Goal: Information Seeking & Learning: Learn about a topic

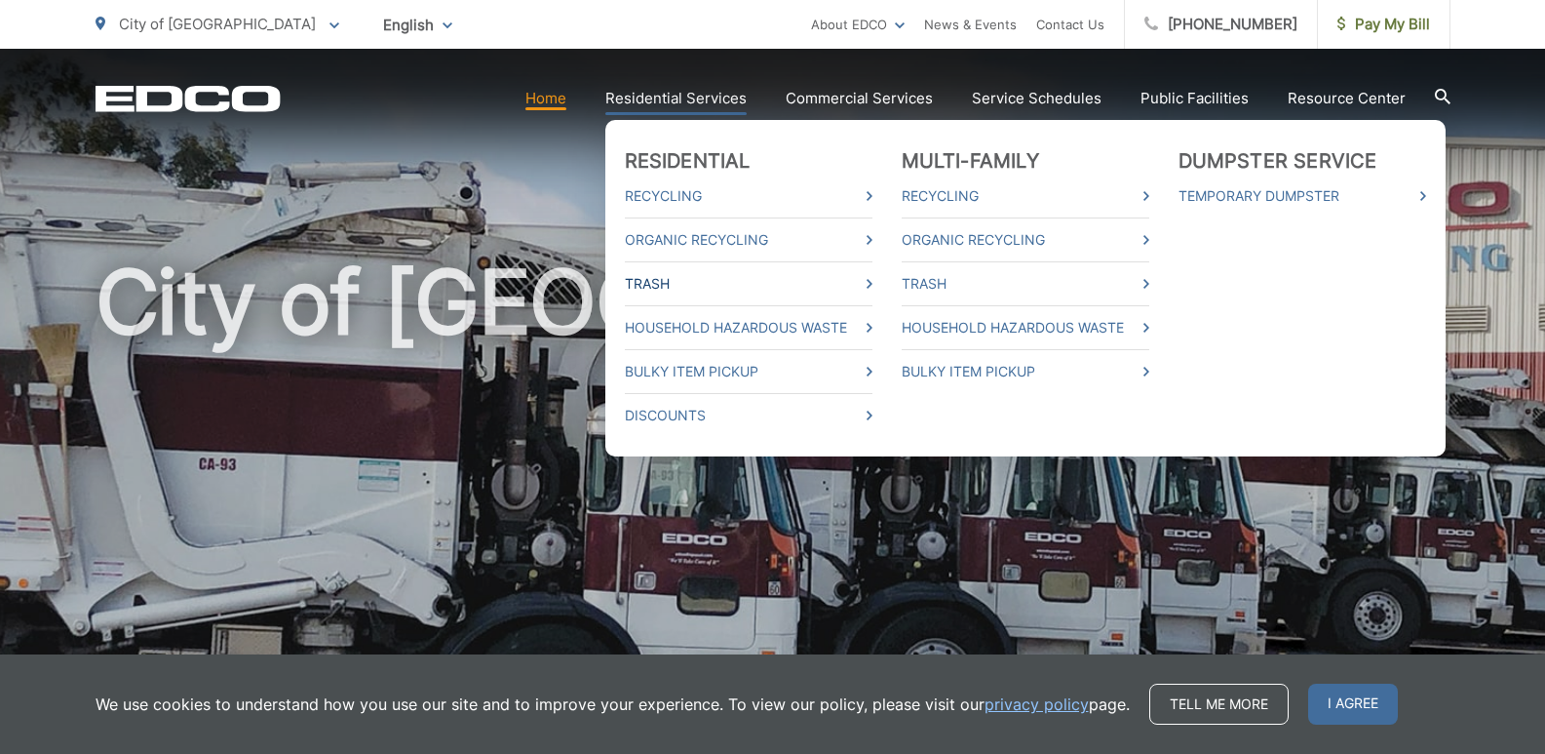
click at [667, 280] on link "Trash" at bounding box center [749, 283] width 248 height 23
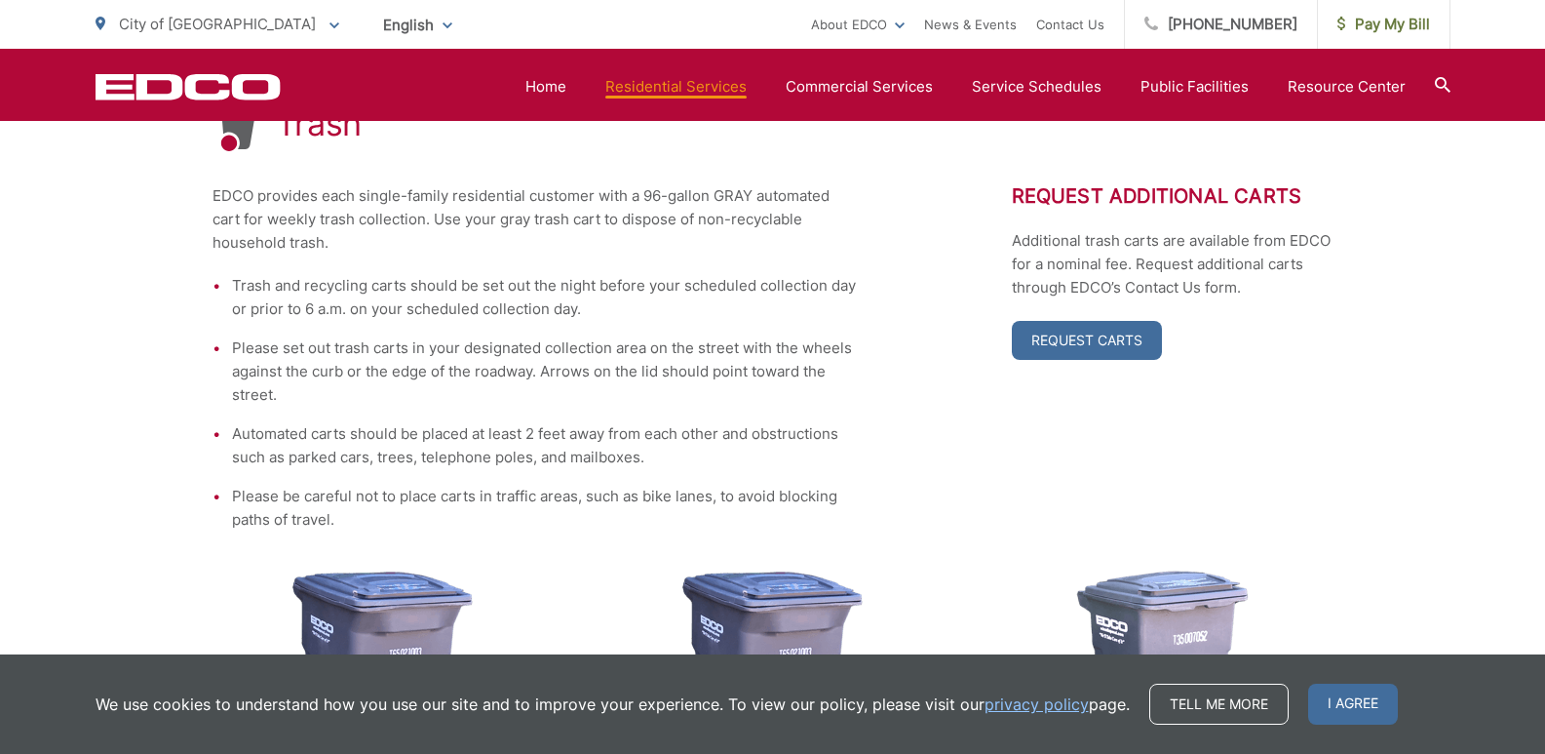
scroll to position [380, 0]
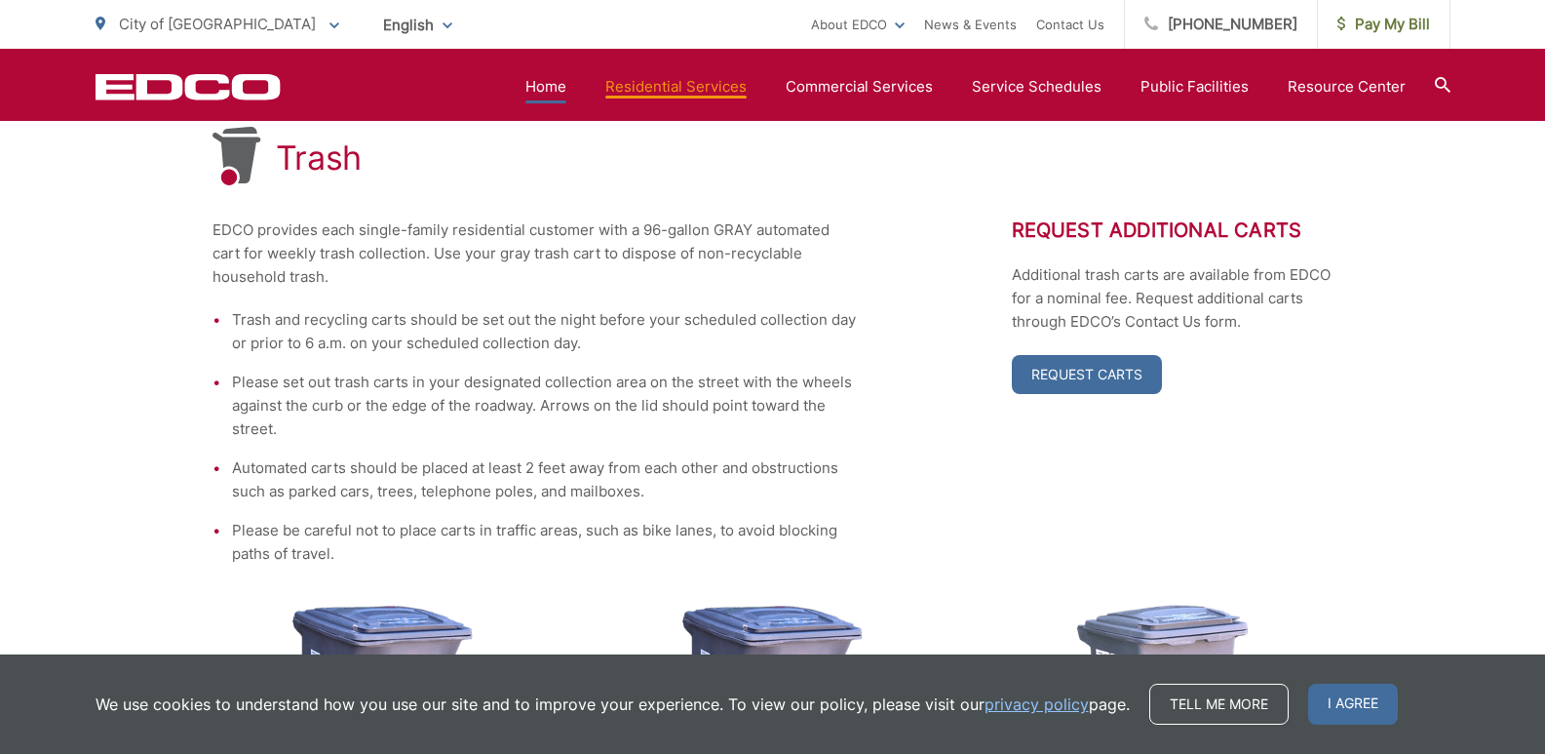
click at [549, 89] on link "Home" at bounding box center [545, 86] width 41 height 23
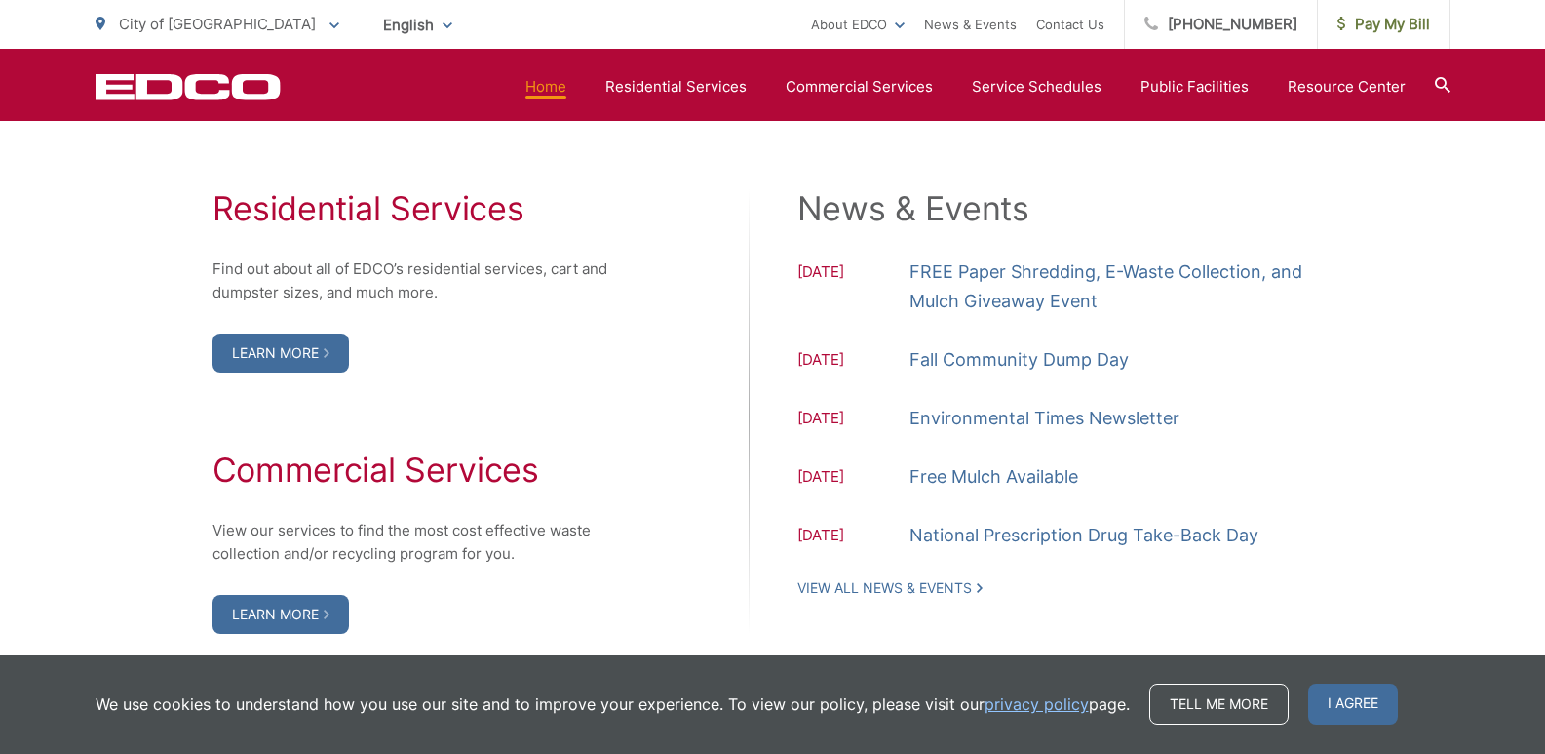
scroll to position [1950, 0]
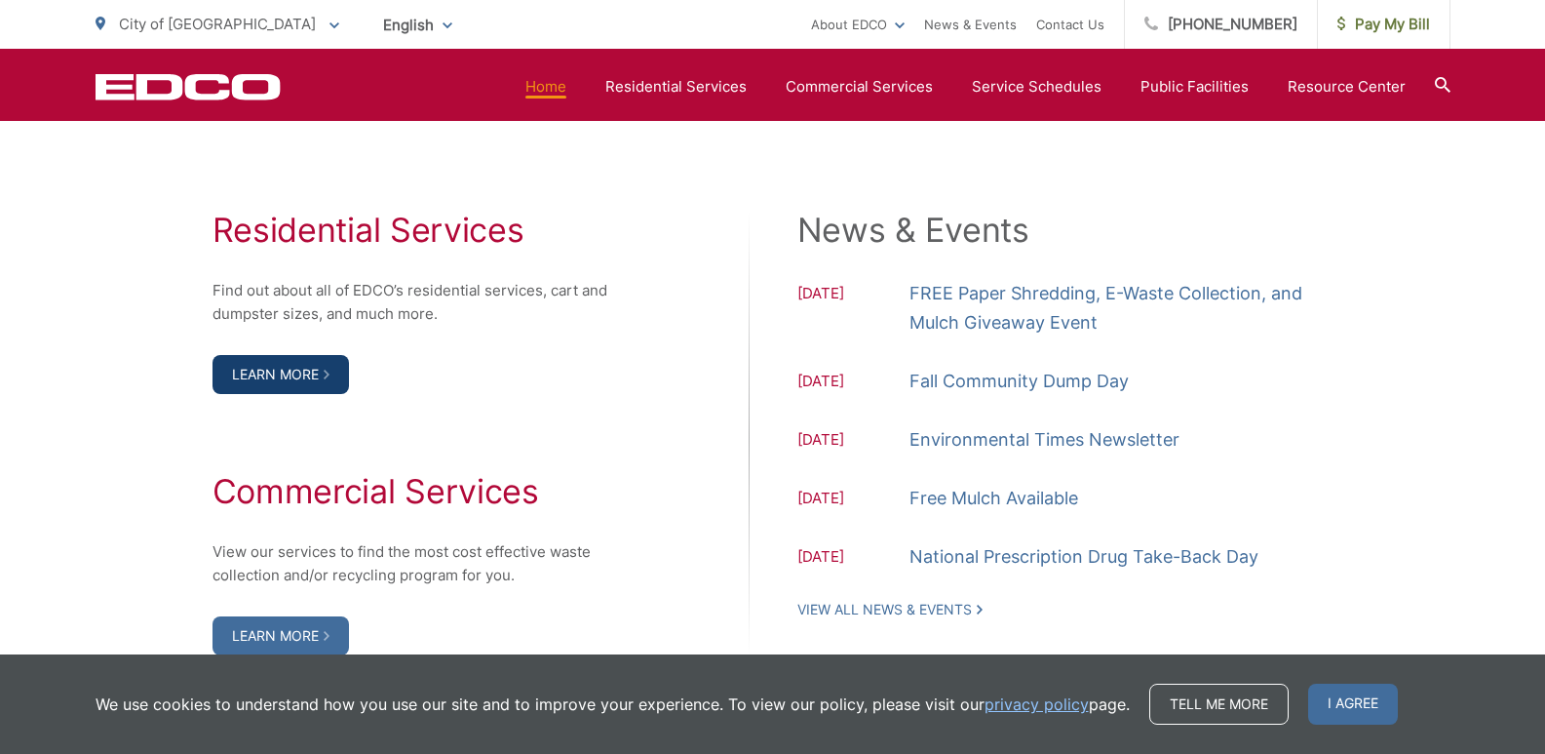
click at [307, 375] on link "Learn More" at bounding box center [281, 374] width 136 height 39
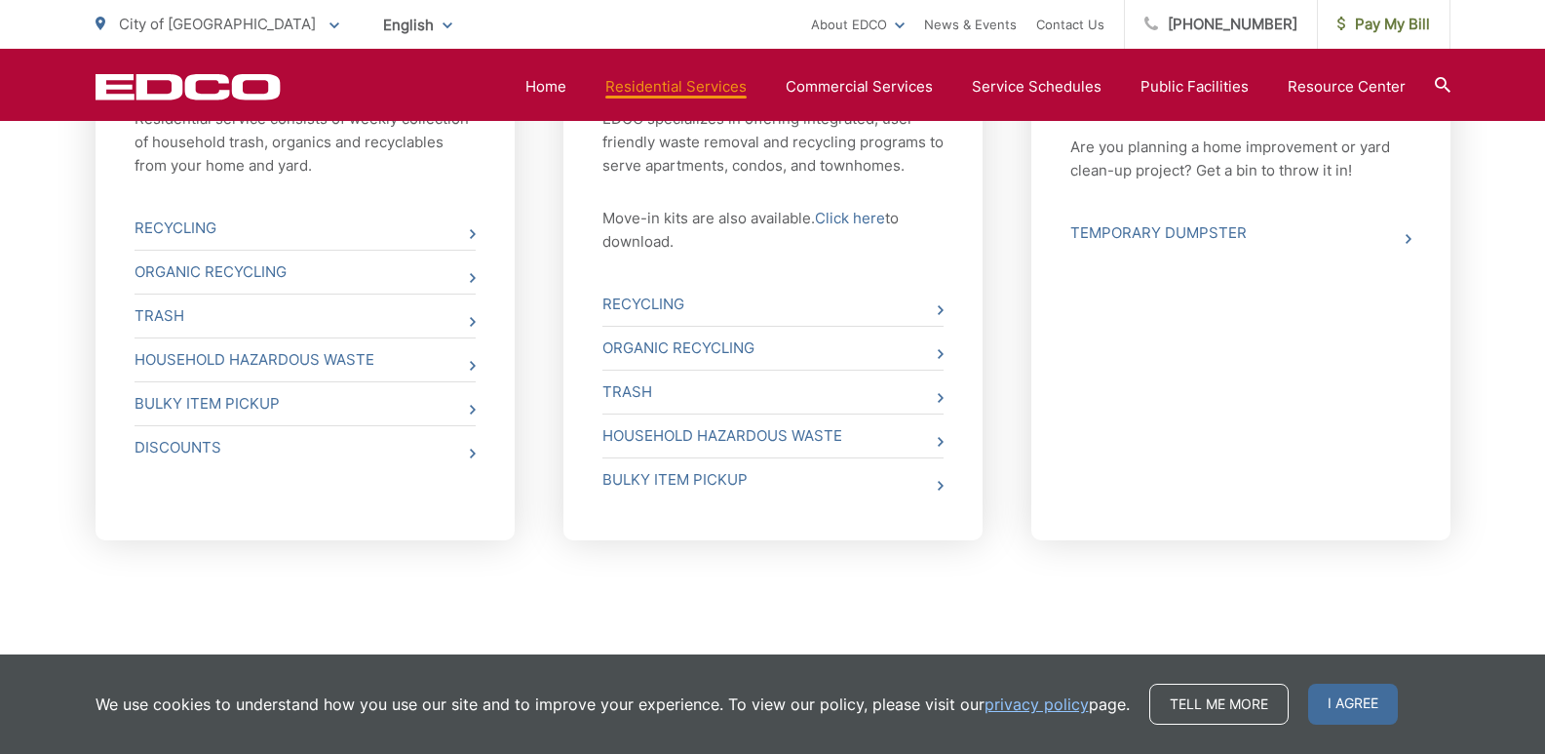
scroll to position [955, 0]
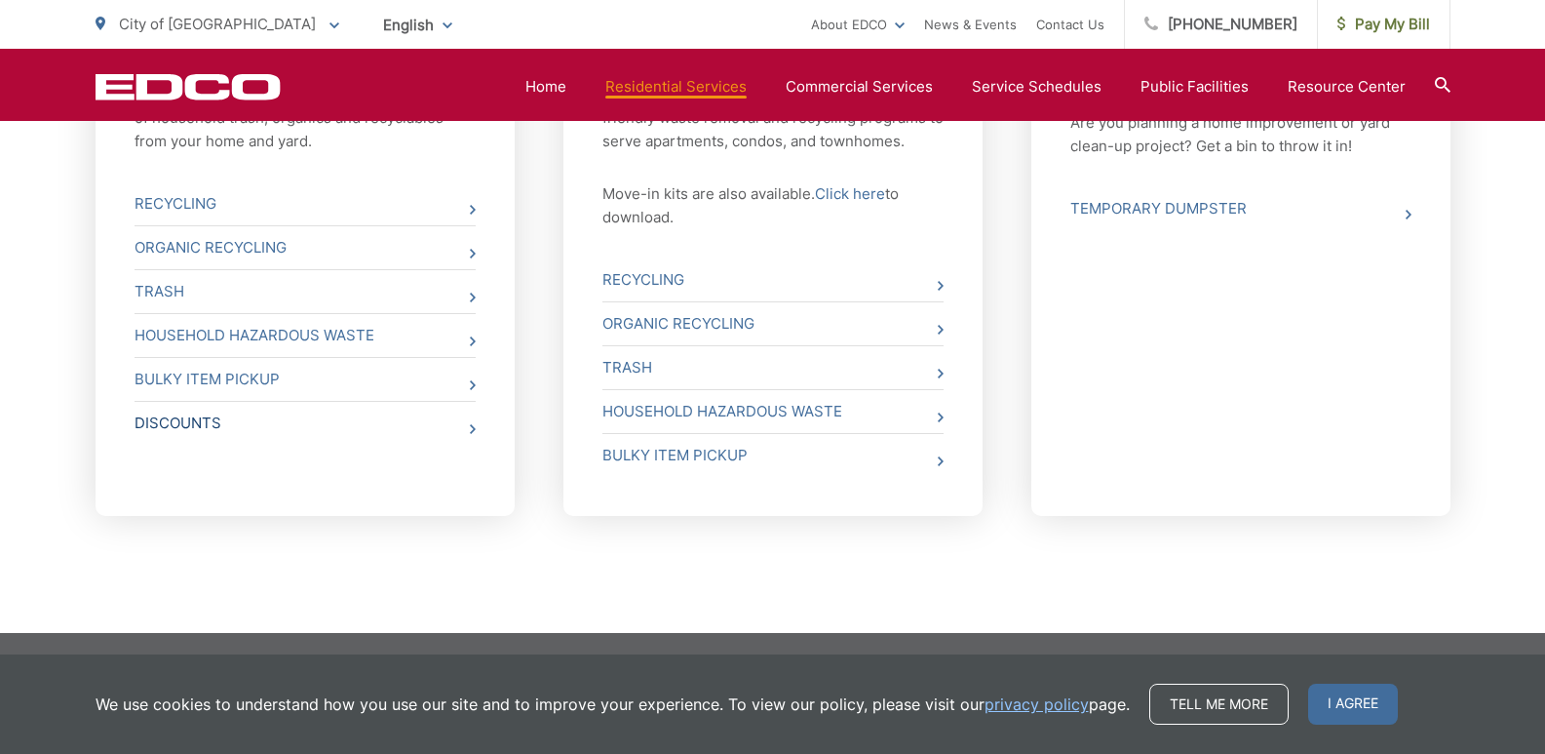
click at [268, 430] on link "Discounts" at bounding box center [305, 423] width 341 height 43
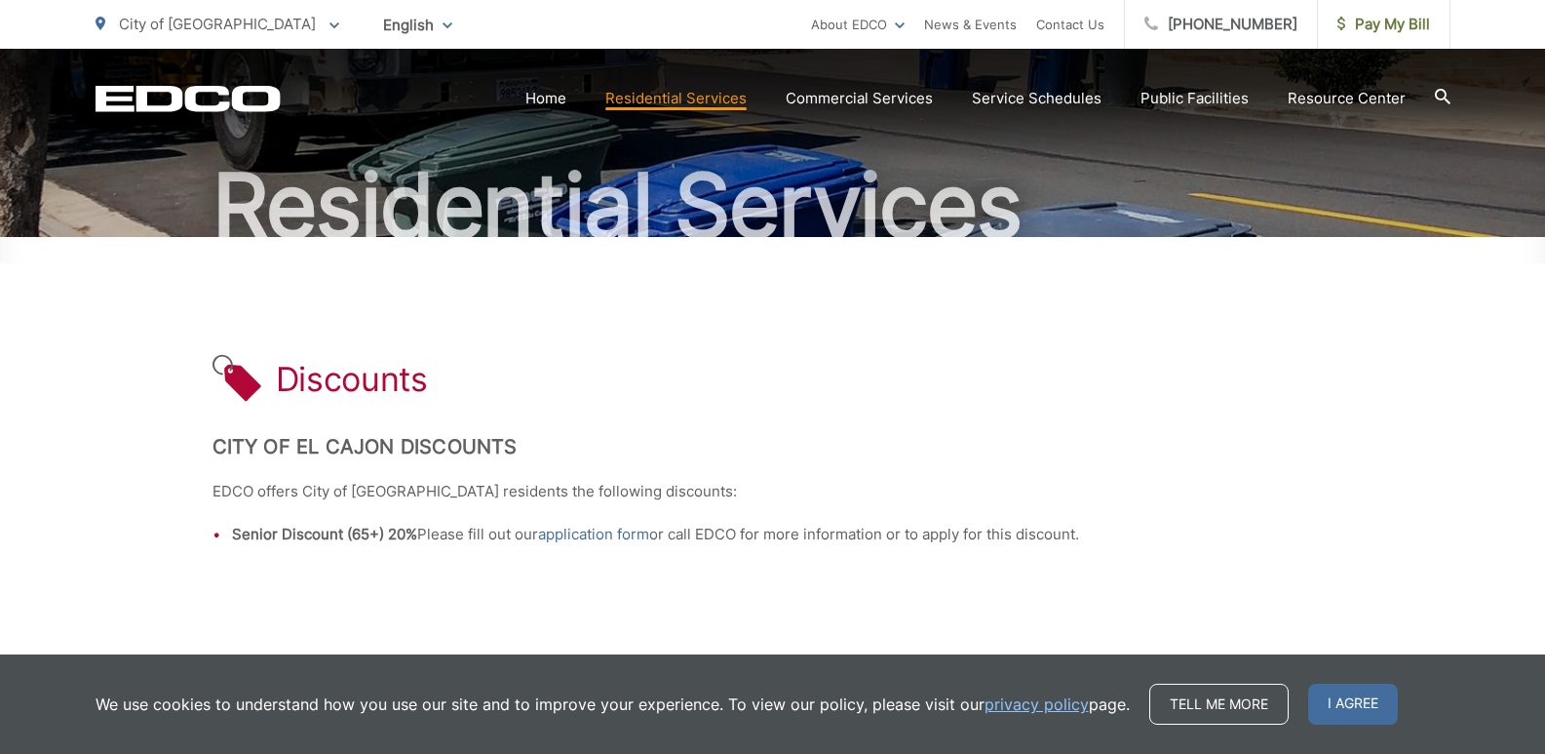
scroll to position [67, 0]
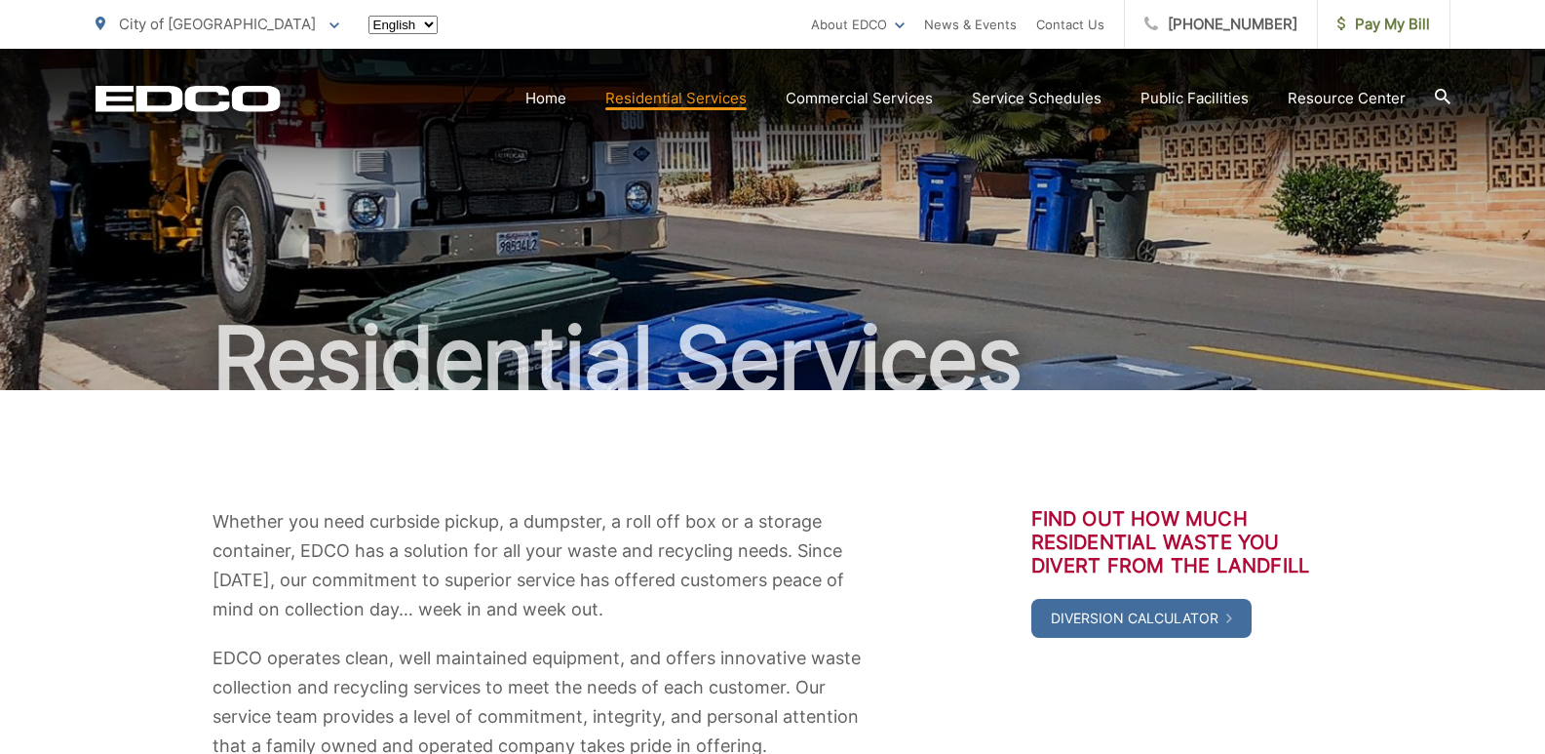
scroll to position [955, 0]
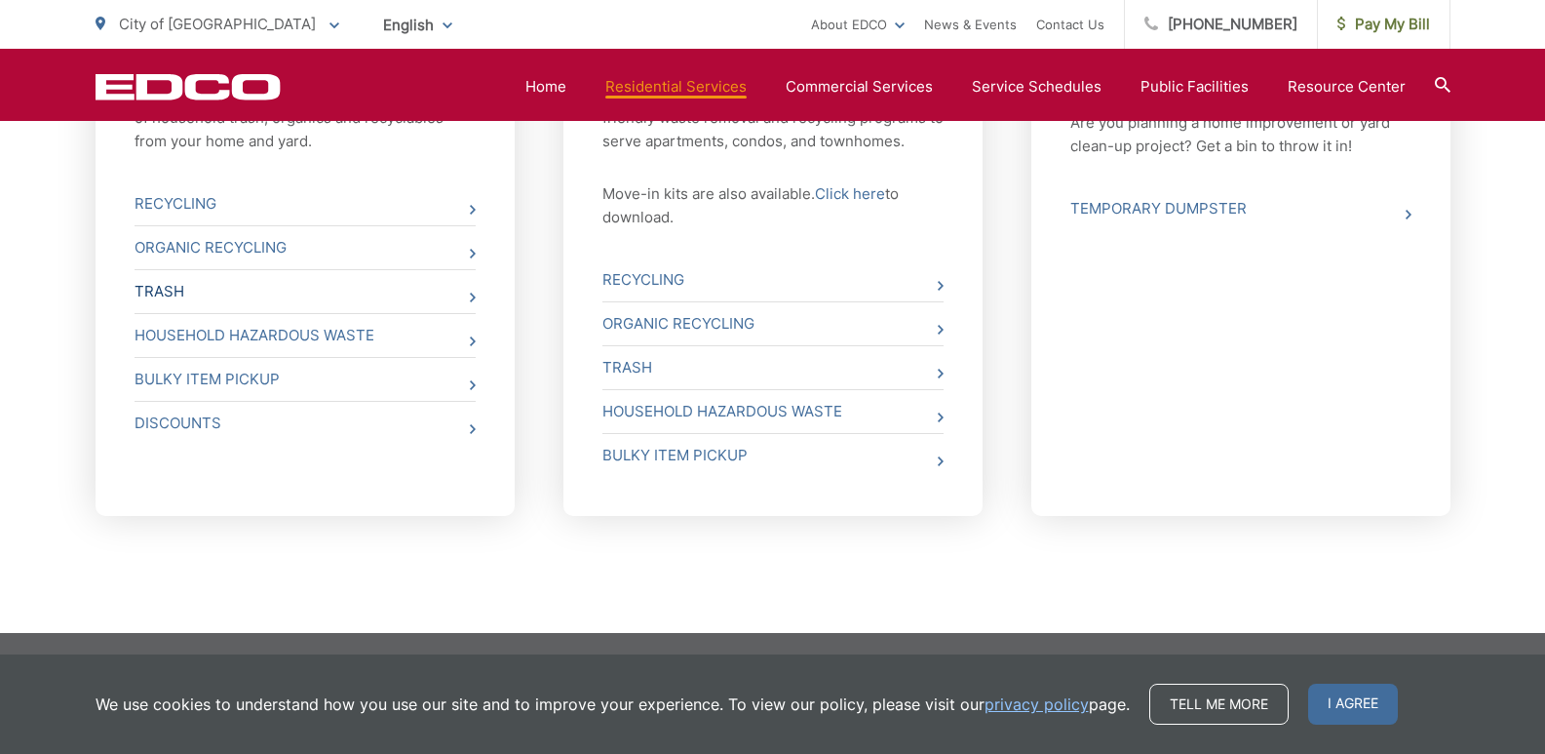
click at [172, 286] on link "Trash" at bounding box center [305, 291] width 341 height 43
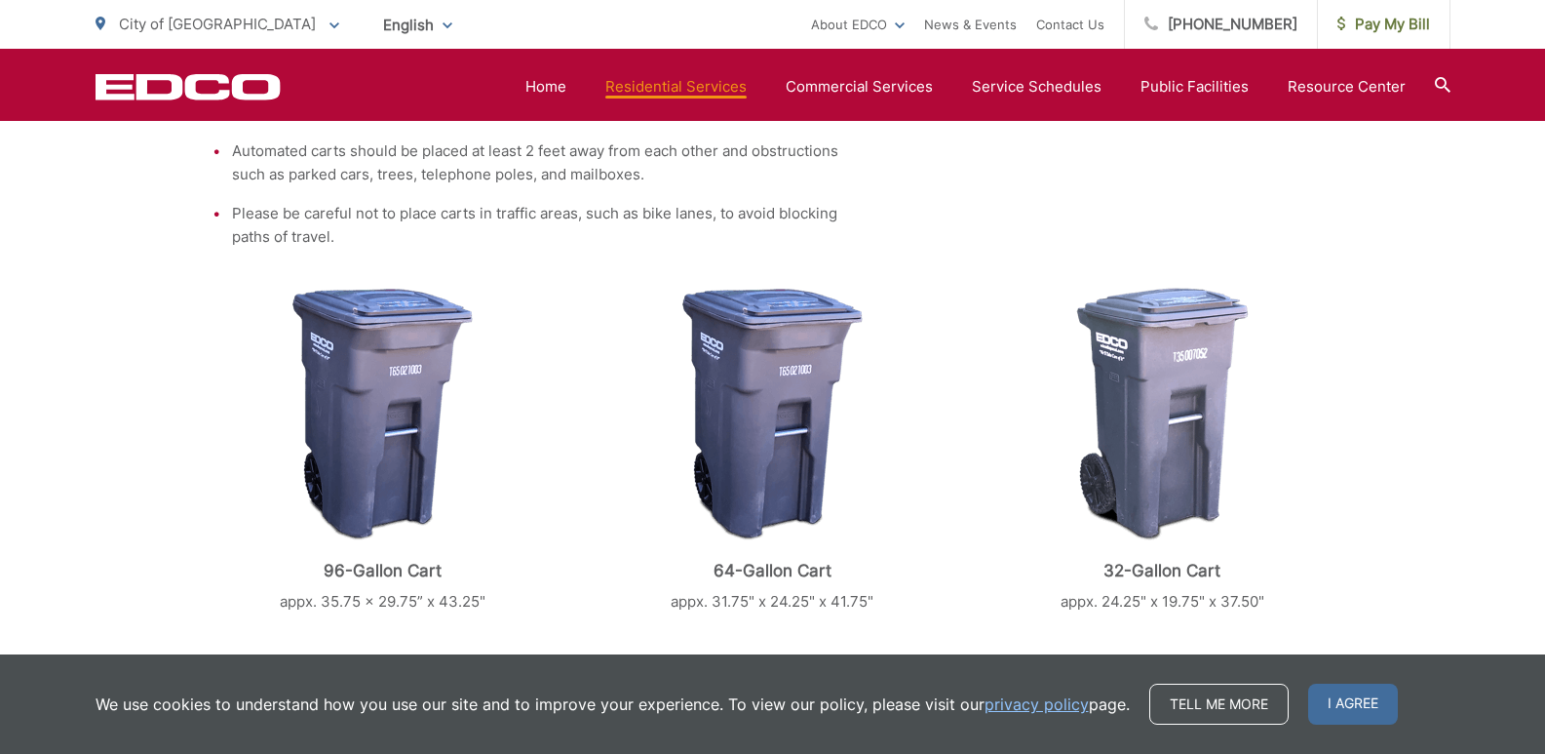
scroll to position [682, 0]
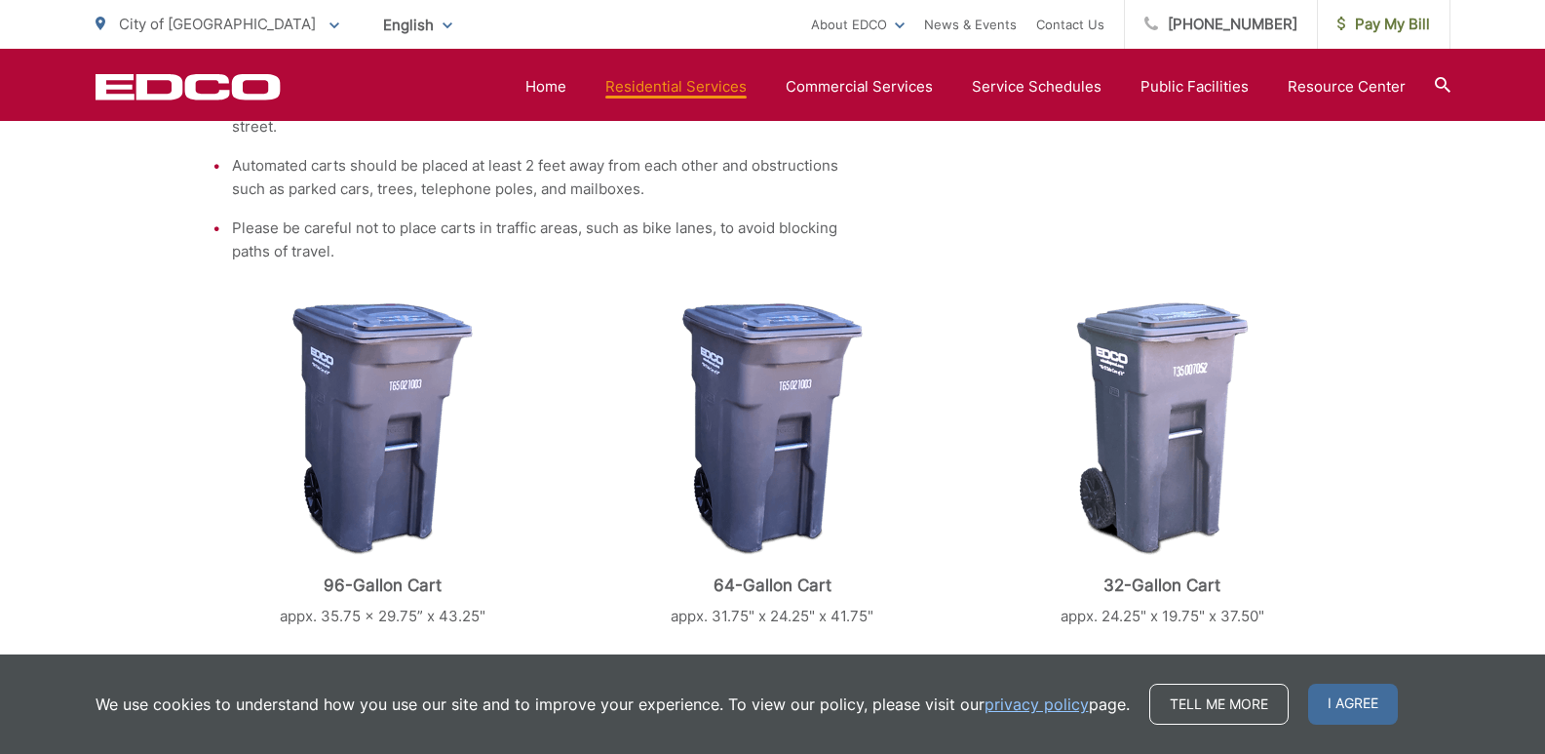
click at [390, 370] on img at bounding box center [382, 428] width 180 height 253
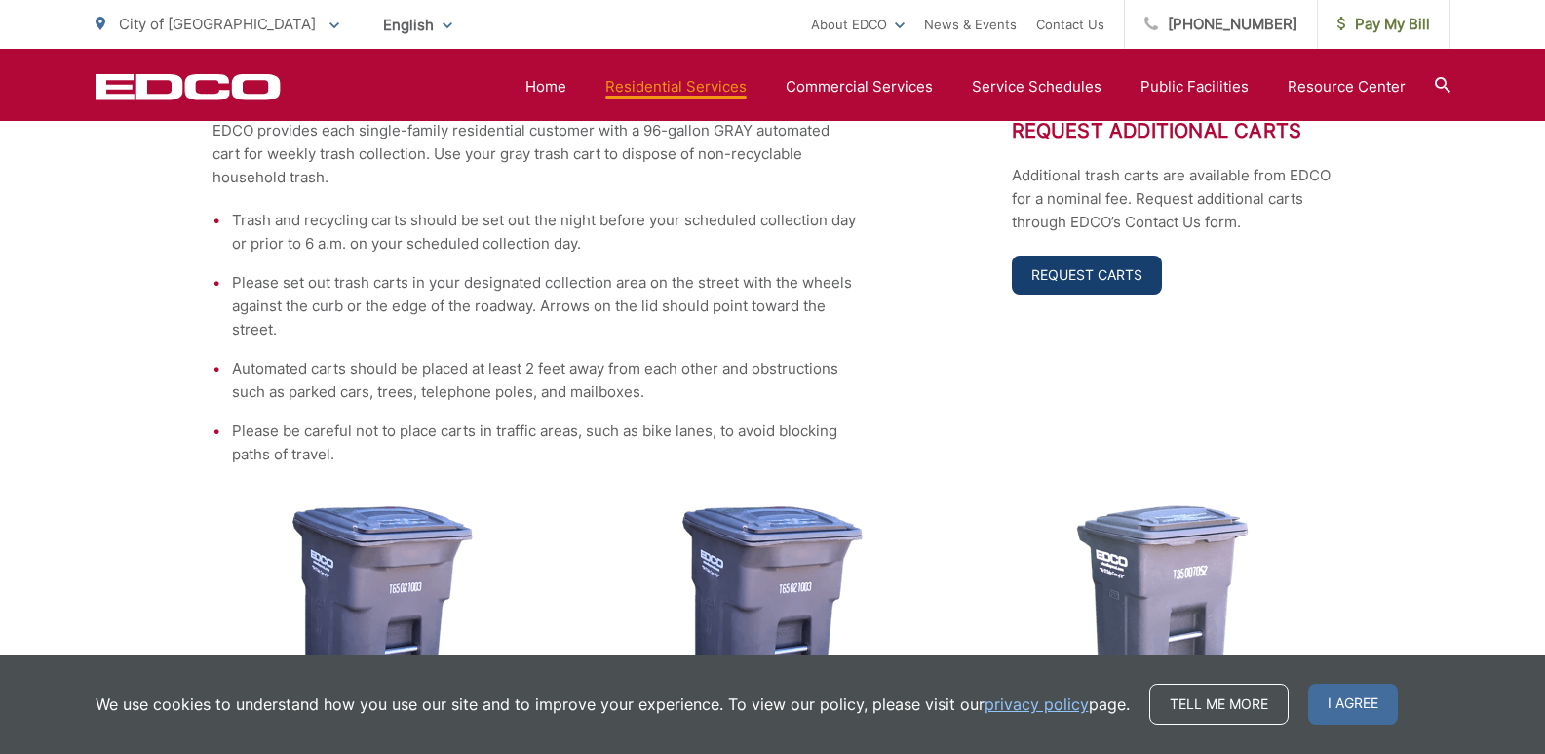
scroll to position [478, 0]
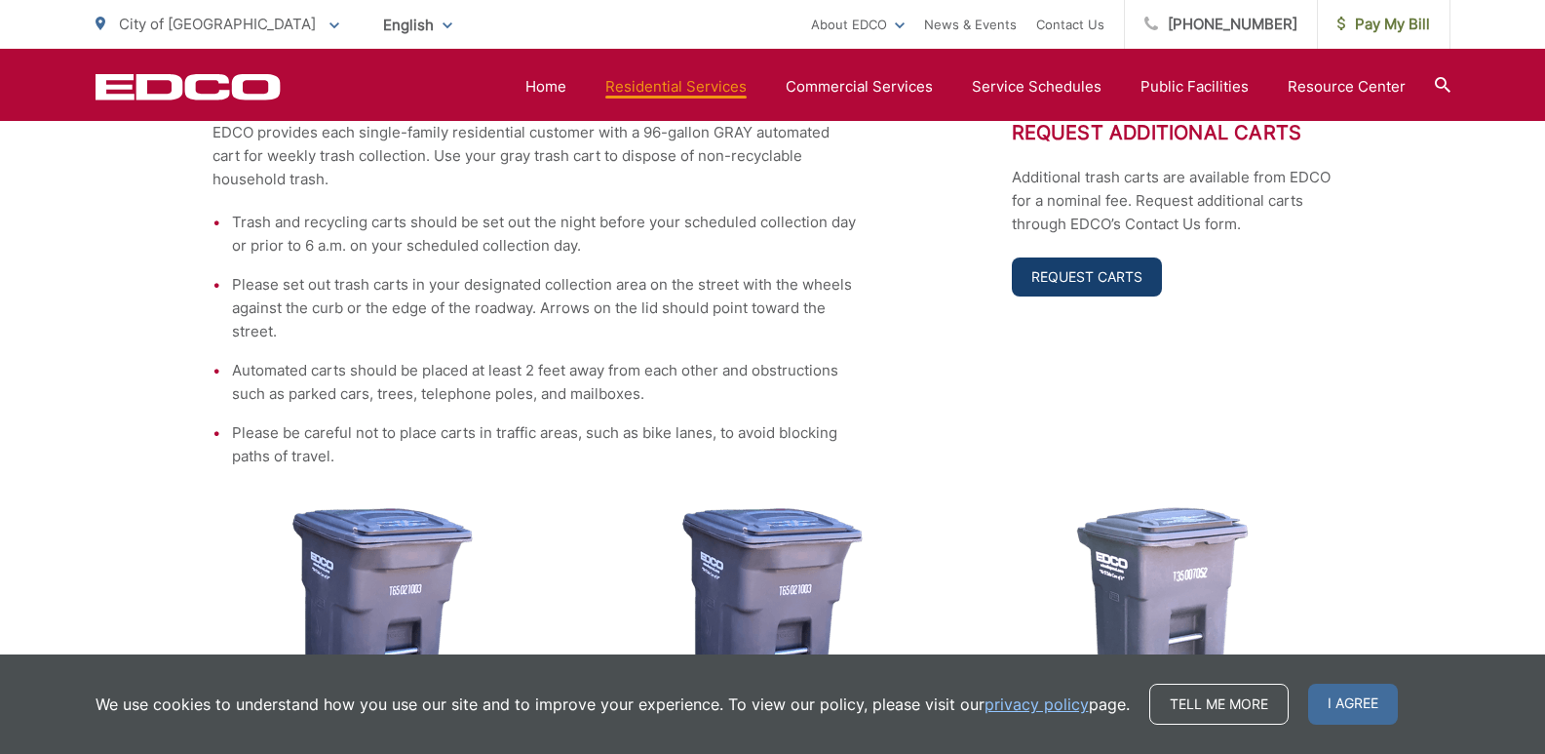
click at [1094, 267] on link "Request Carts" at bounding box center [1087, 276] width 150 height 39
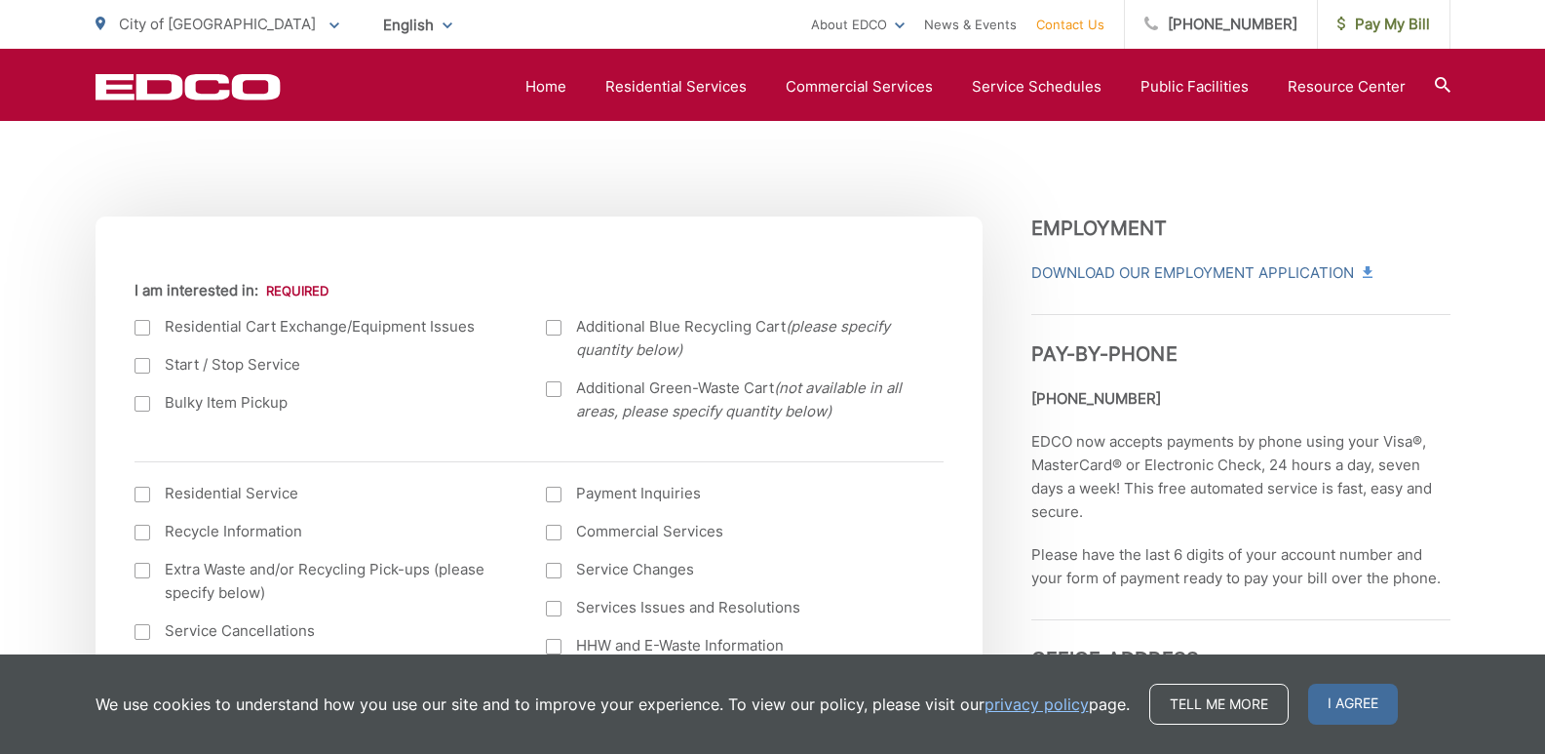
scroll to position [585, 0]
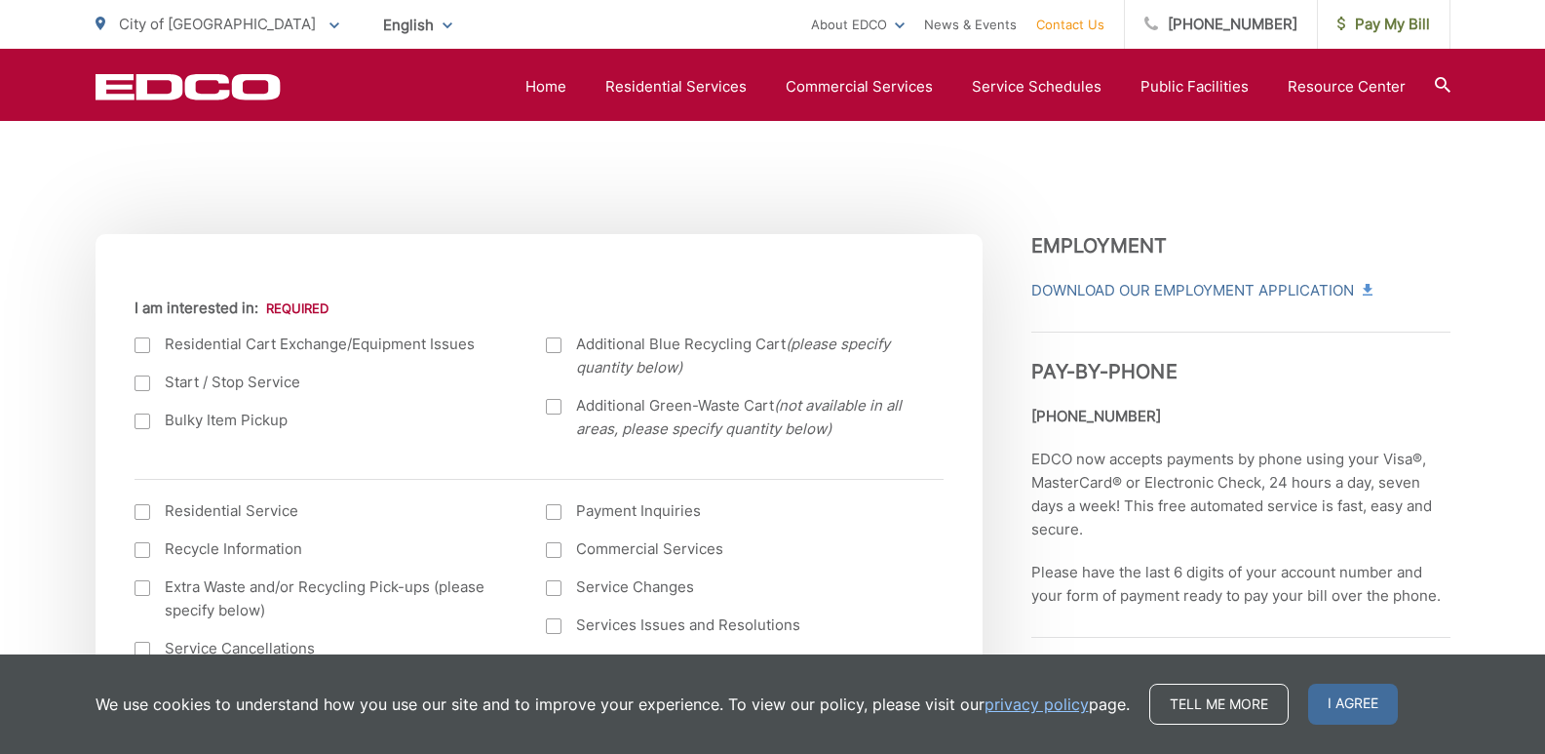
click at [142, 348] on div at bounding box center [143, 345] width 16 height 16
click at [0, 0] on input "I am interested in:" at bounding box center [0, 0] width 0 height 0
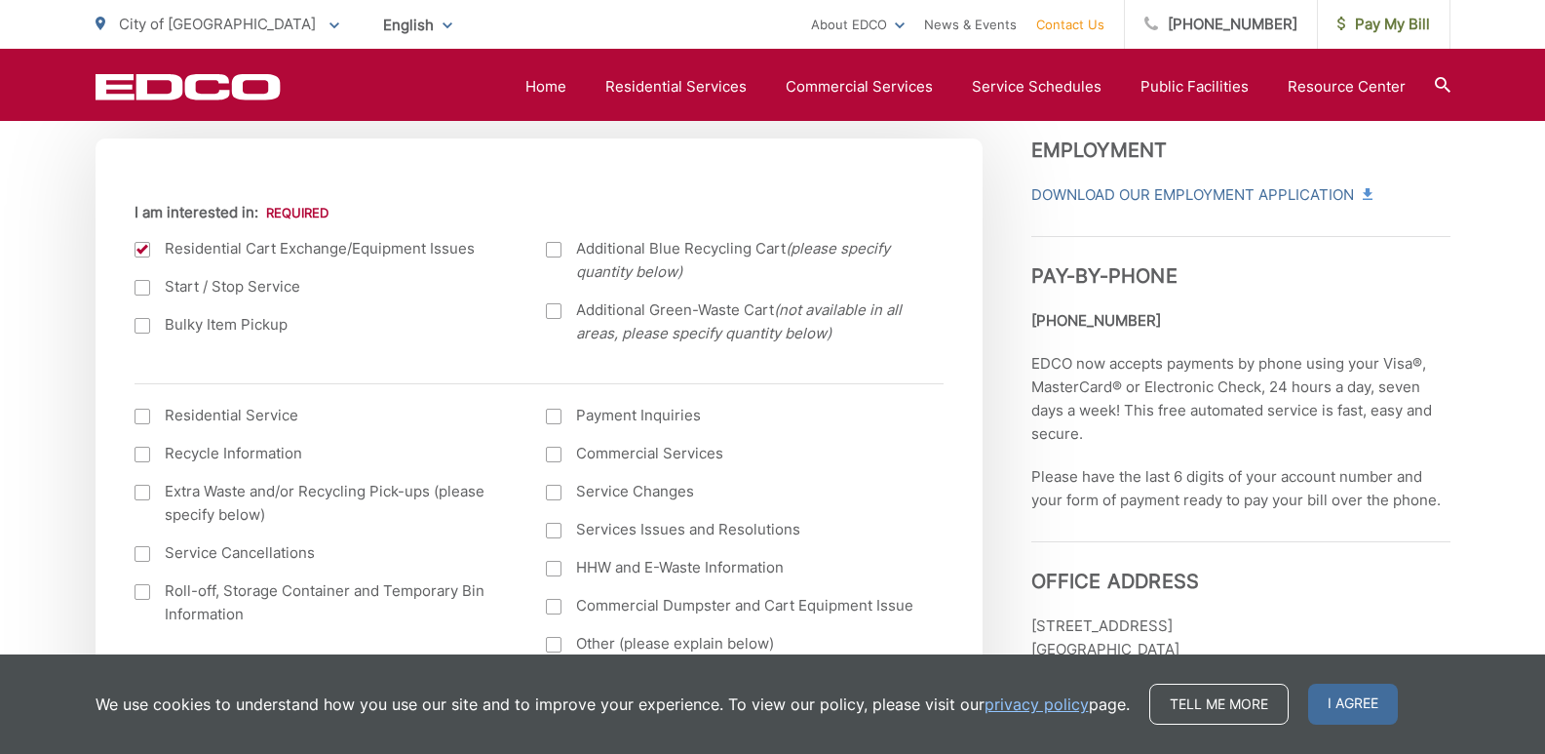
scroll to position [682, 0]
click at [141, 245] on div at bounding box center [143, 248] width 16 height 16
click at [0, 0] on input "I am interested in:" at bounding box center [0, 0] width 0 height 0
click at [148, 415] on div at bounding box center [143, 415] width 16 height 16
click at [0, 0] on input "I am interested in: (continued) *" at bounding box center [0, 0] width 0 height 0
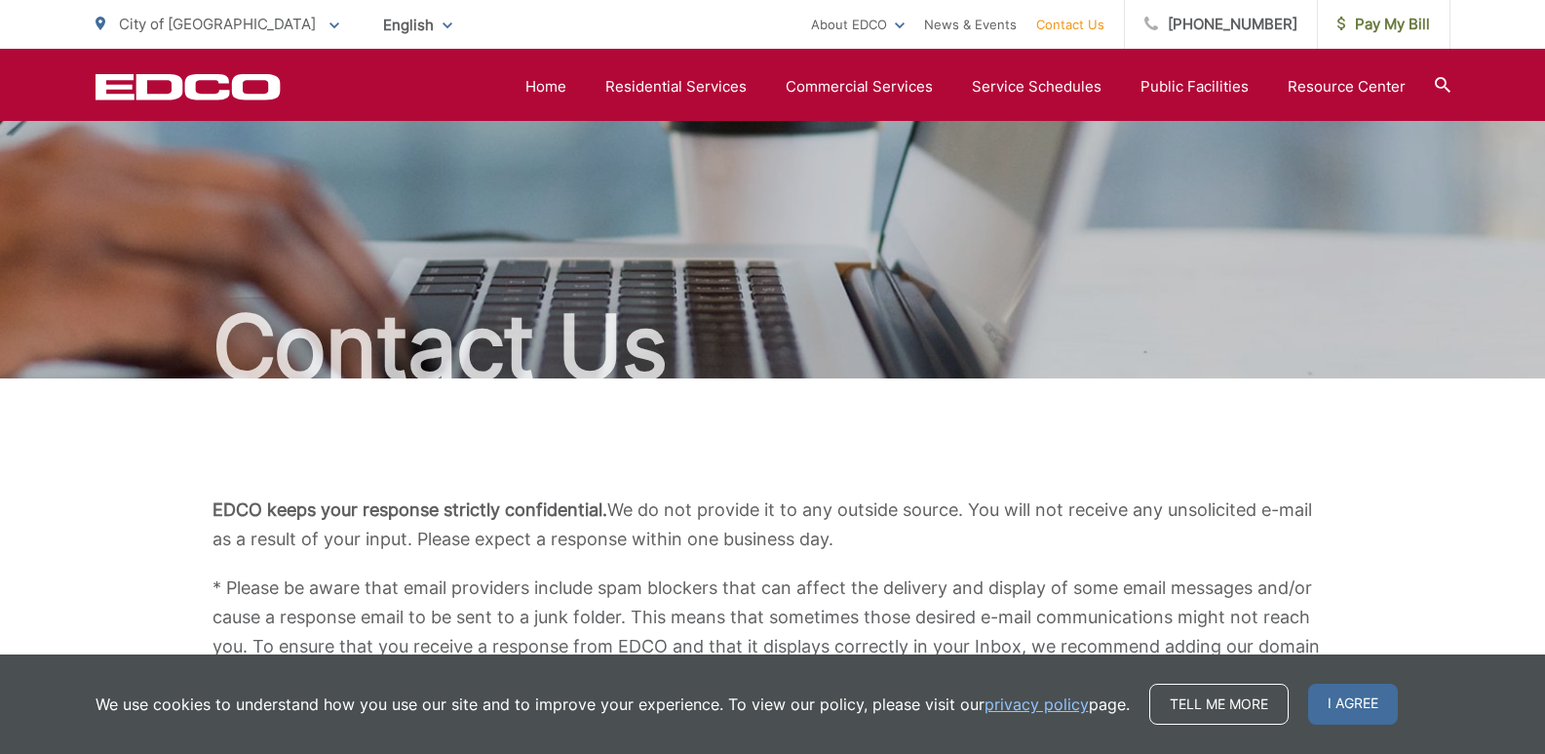
scroll to position [0, 0]
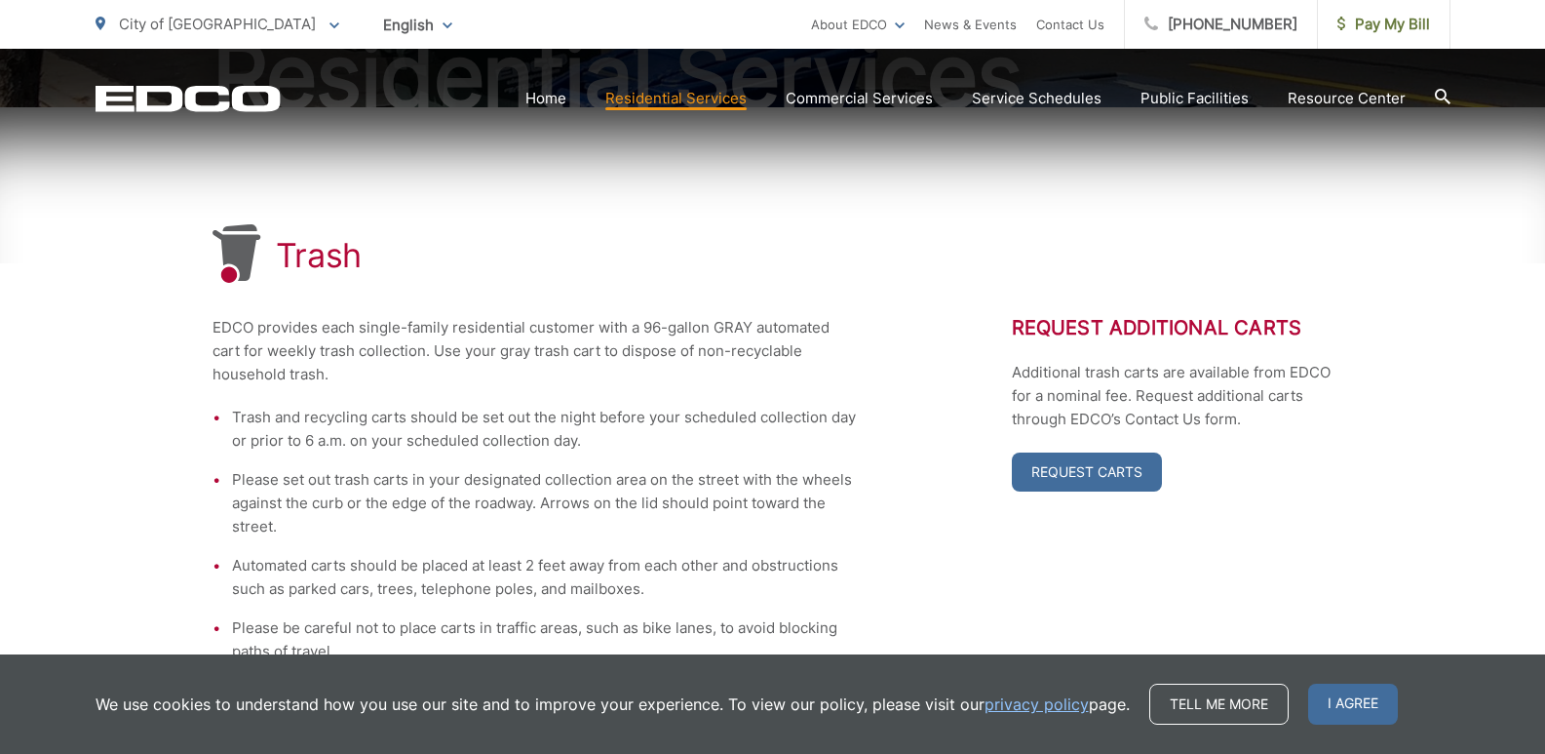
scroll to position [185, 0]
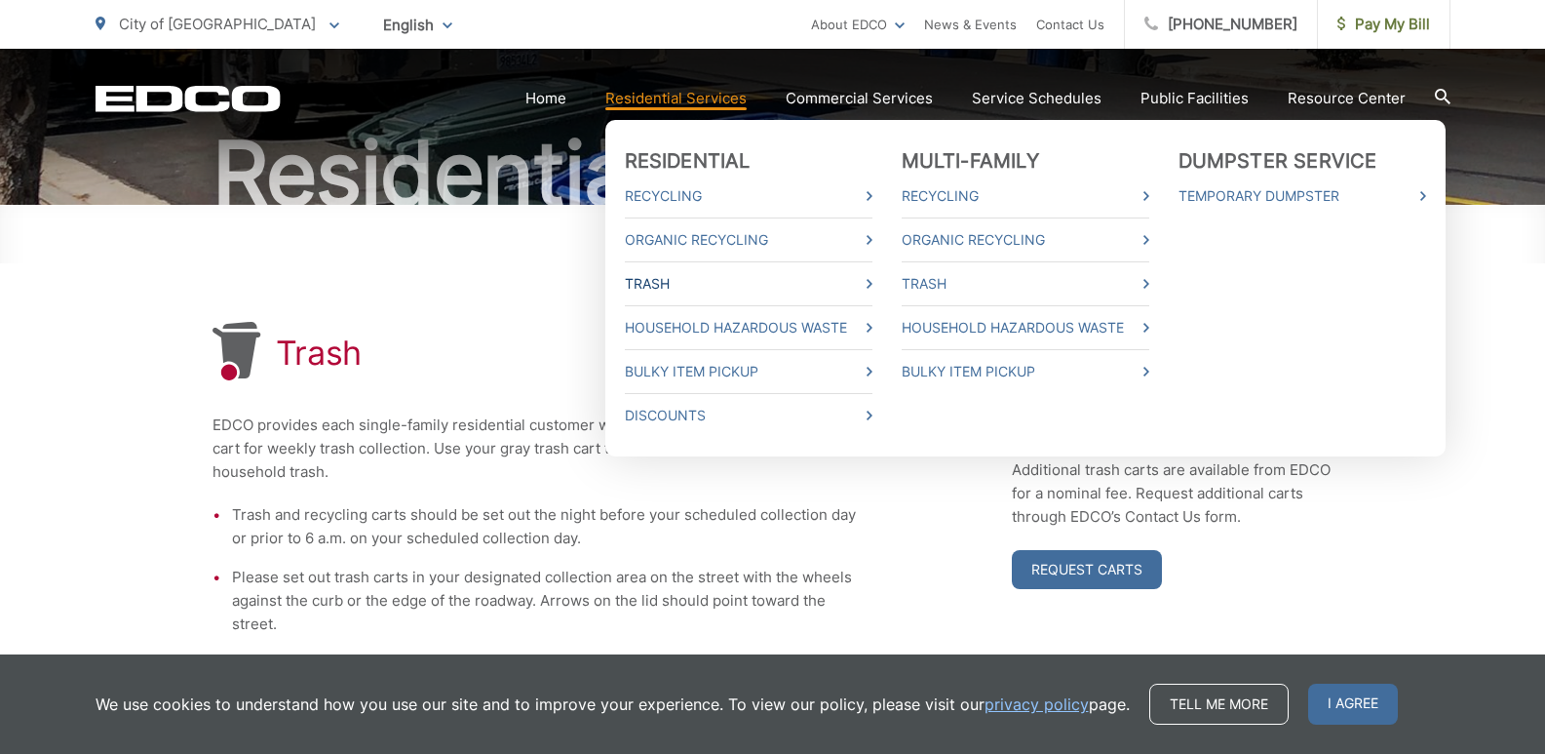
click at [670, 283] on link "Trash" at bounding box center [749, 283] width 248 height 23
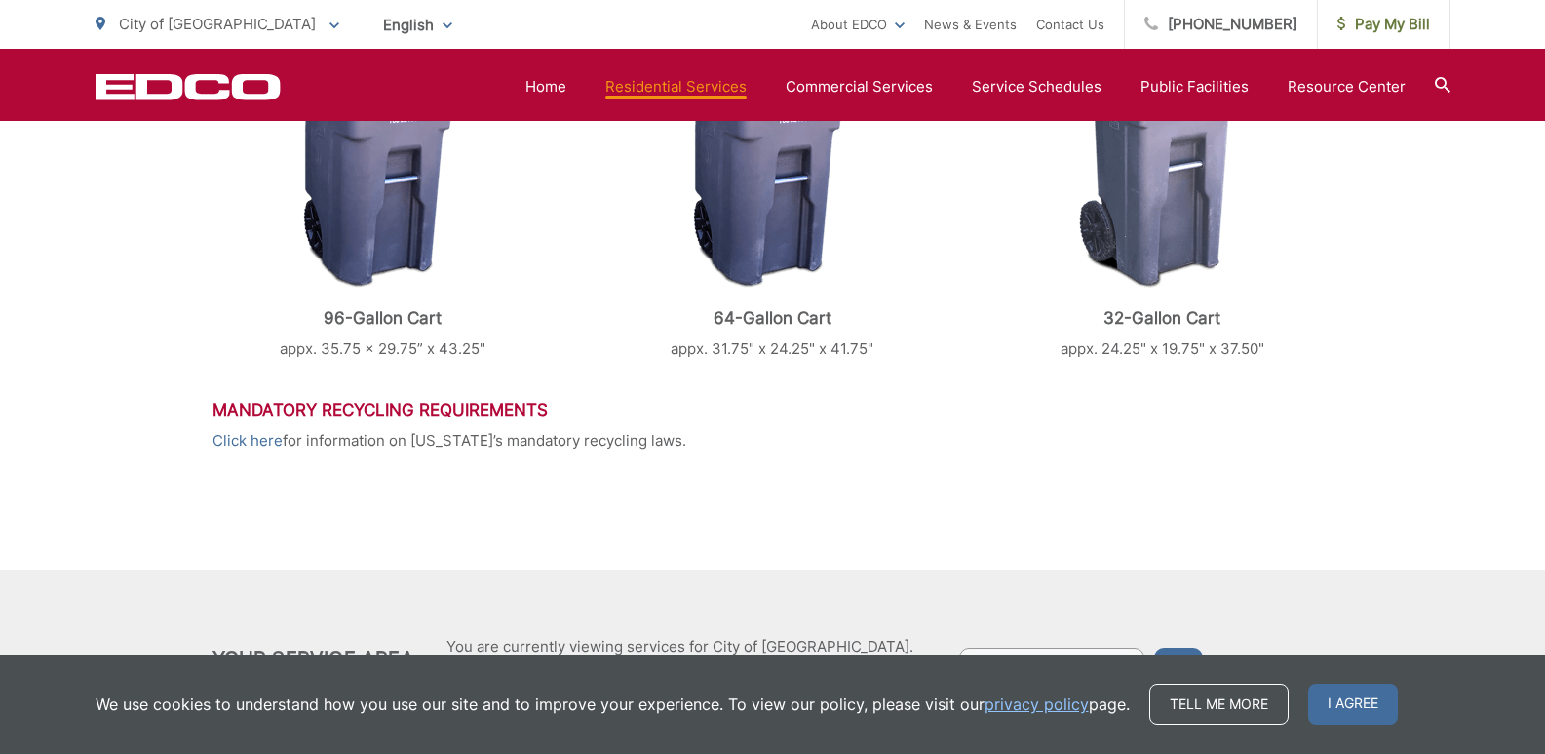
scroll to position [1063, 0]
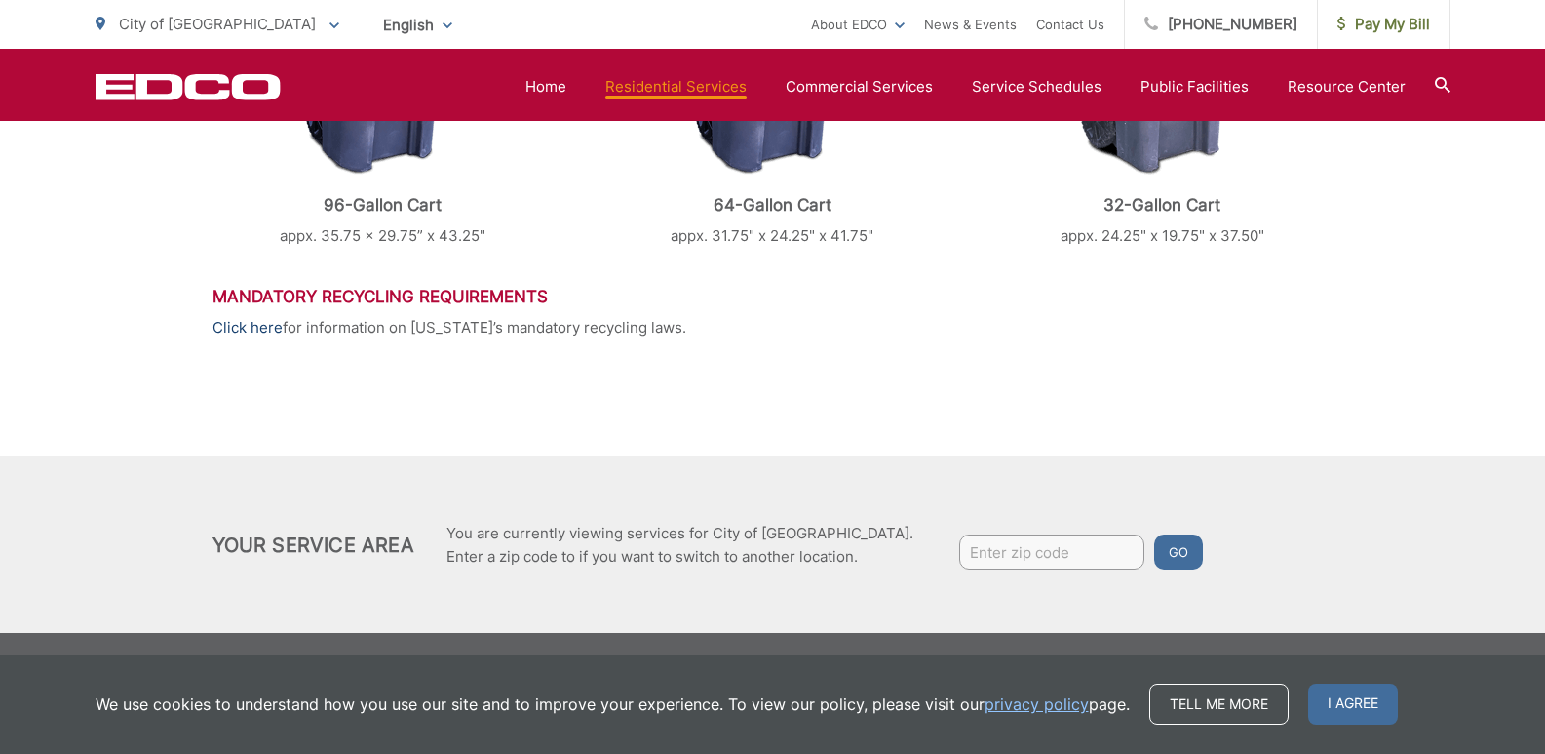
click at [246, 328] on link "Click here" at bounding box center [248, 327] width 70 height 23
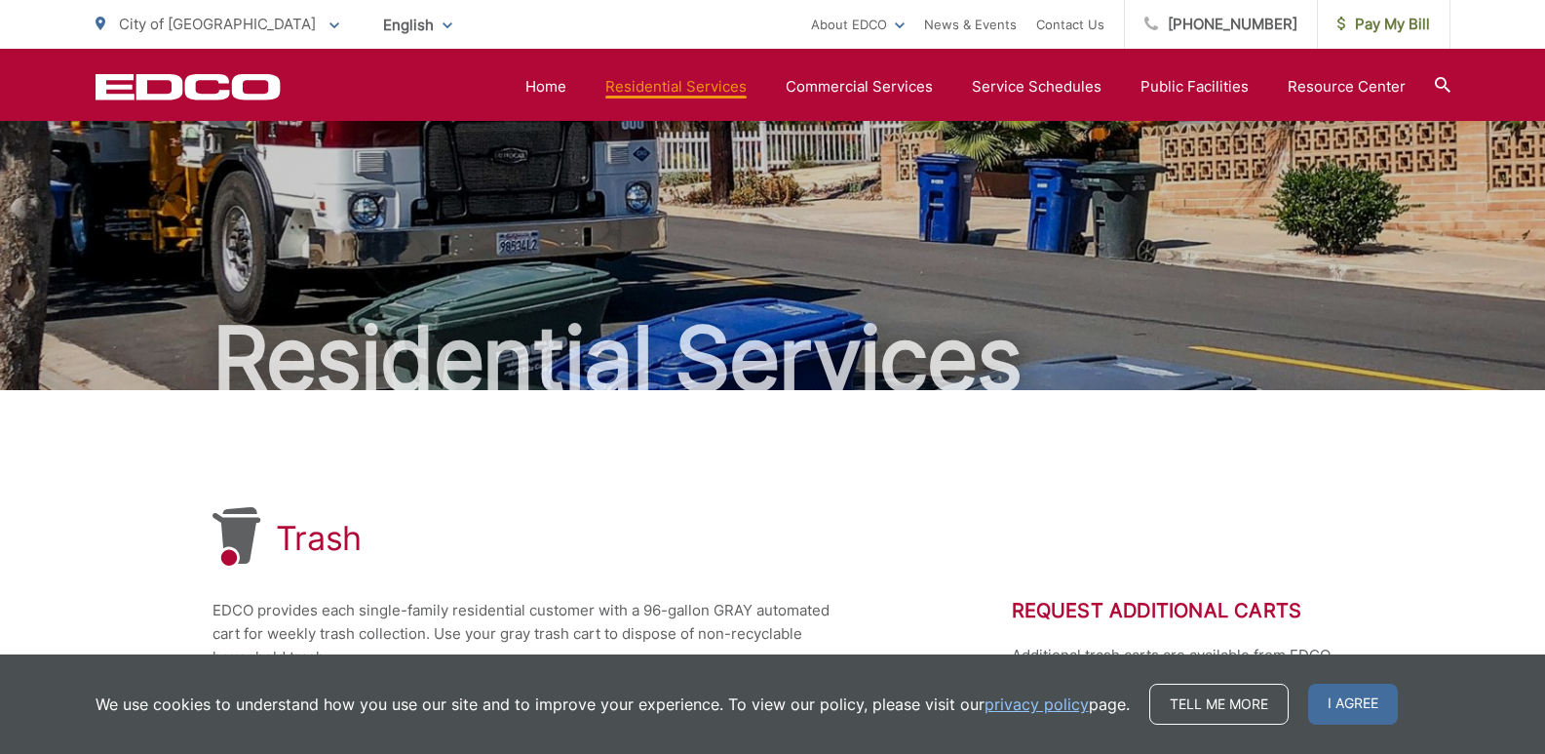
scroll to position [1063, 0]
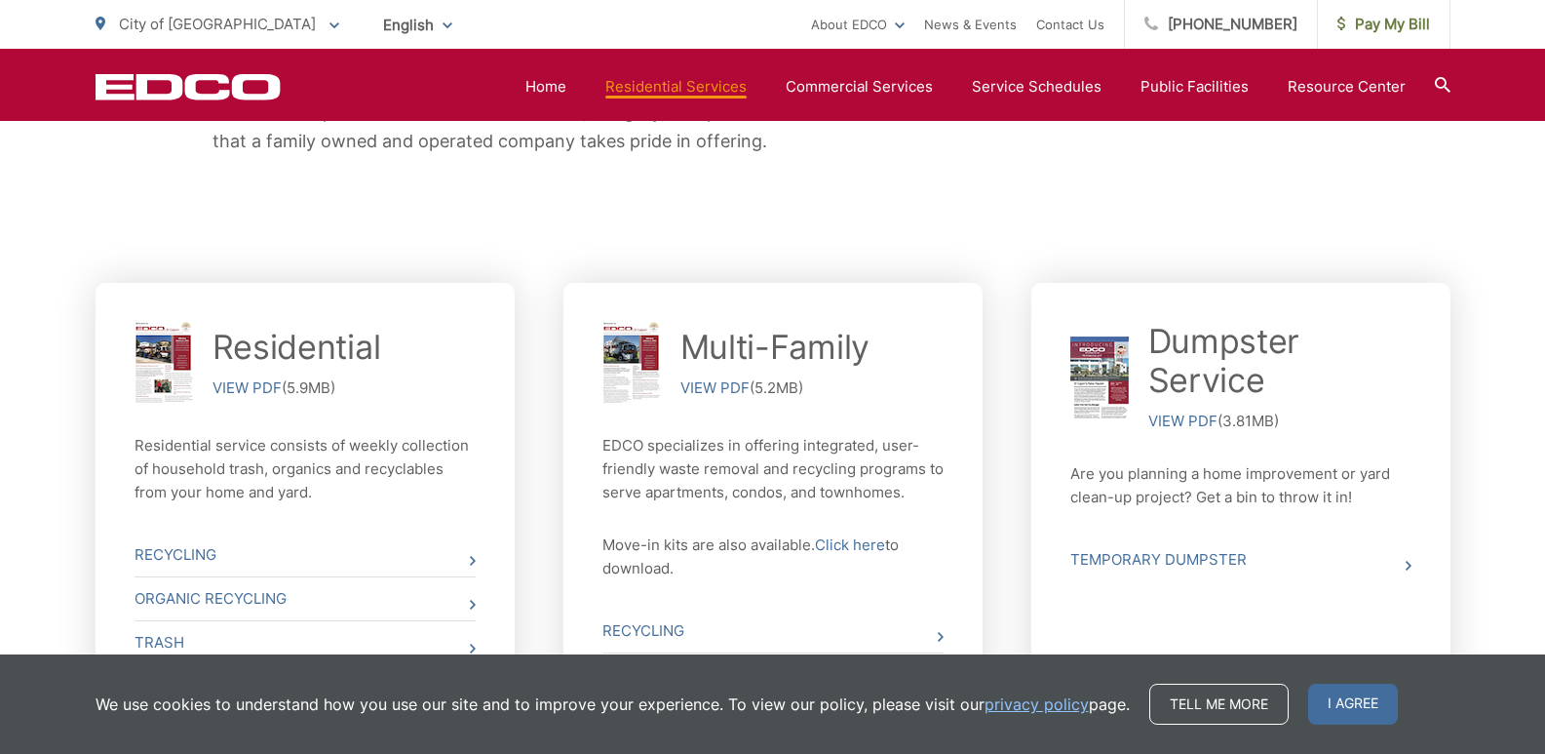
scroll to position [468, 0]
